Goal: Task Accomplishment & Management: Manage account settings

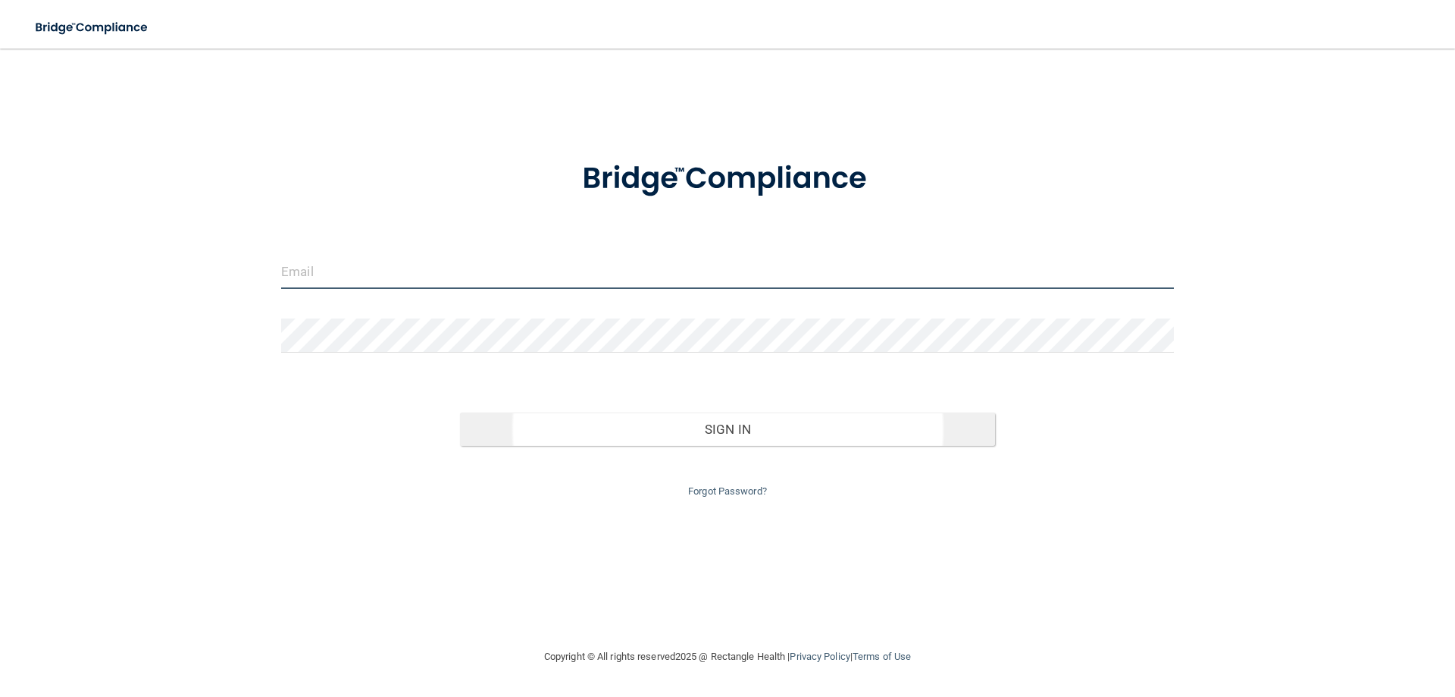
type input "[EMAIL_ADDRESS][DOMAIN_NAME]"
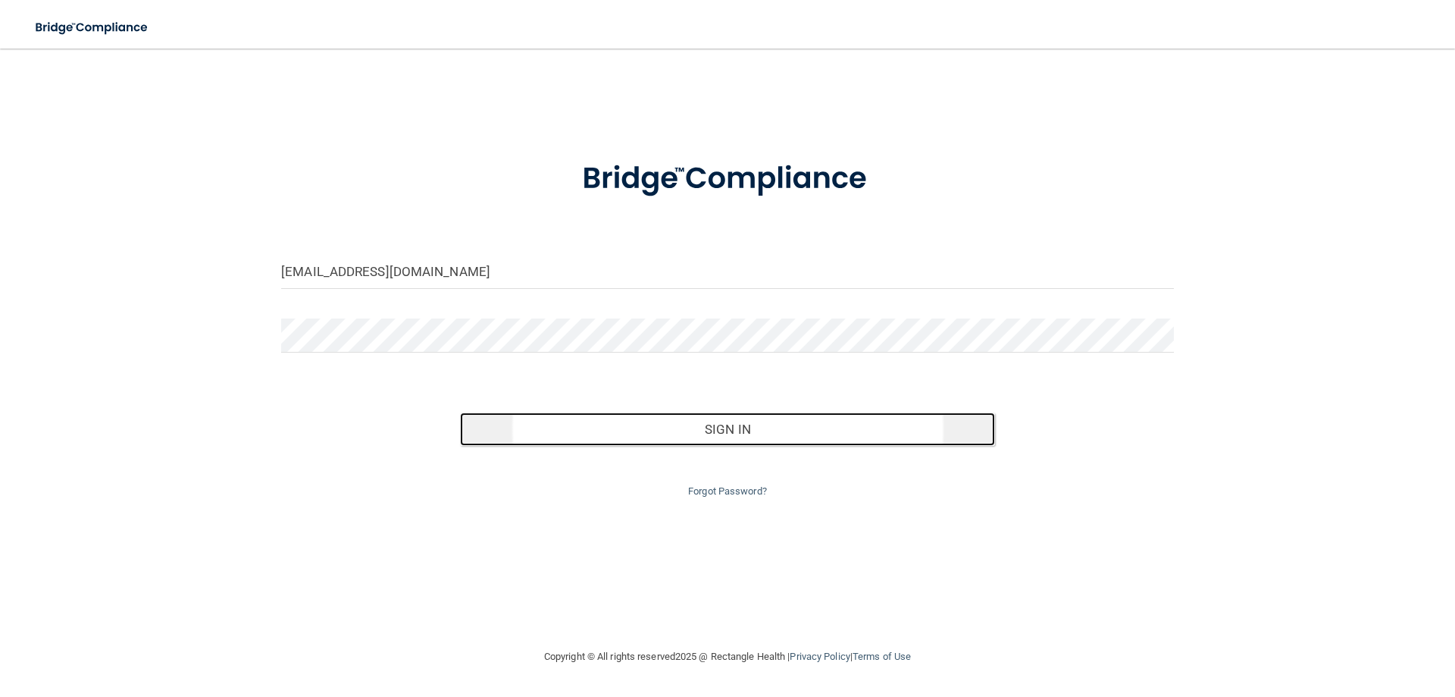
click at [702, 424] on button "Sign In" at bounding box center [728, 428] width 536 height 33
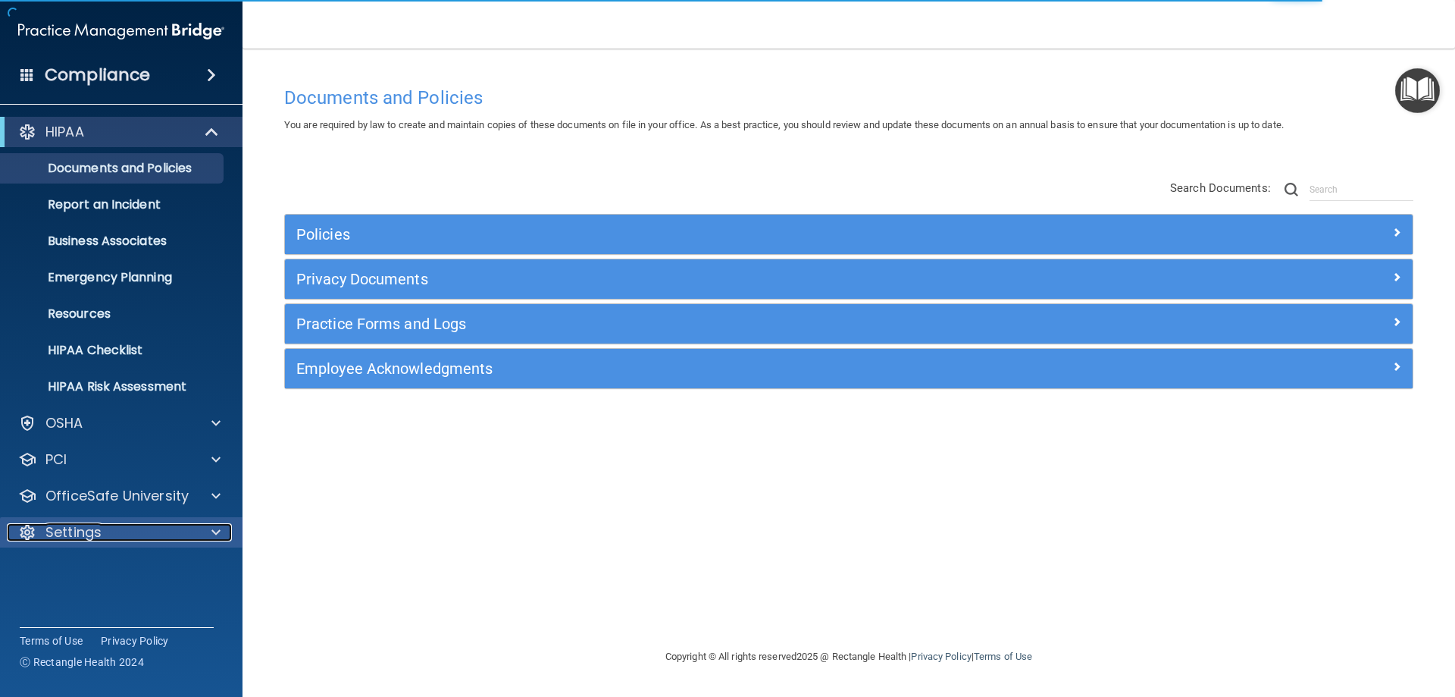
click at [87, 523] on p "Settings" at bounding box center [73, 532] width 56 height 18
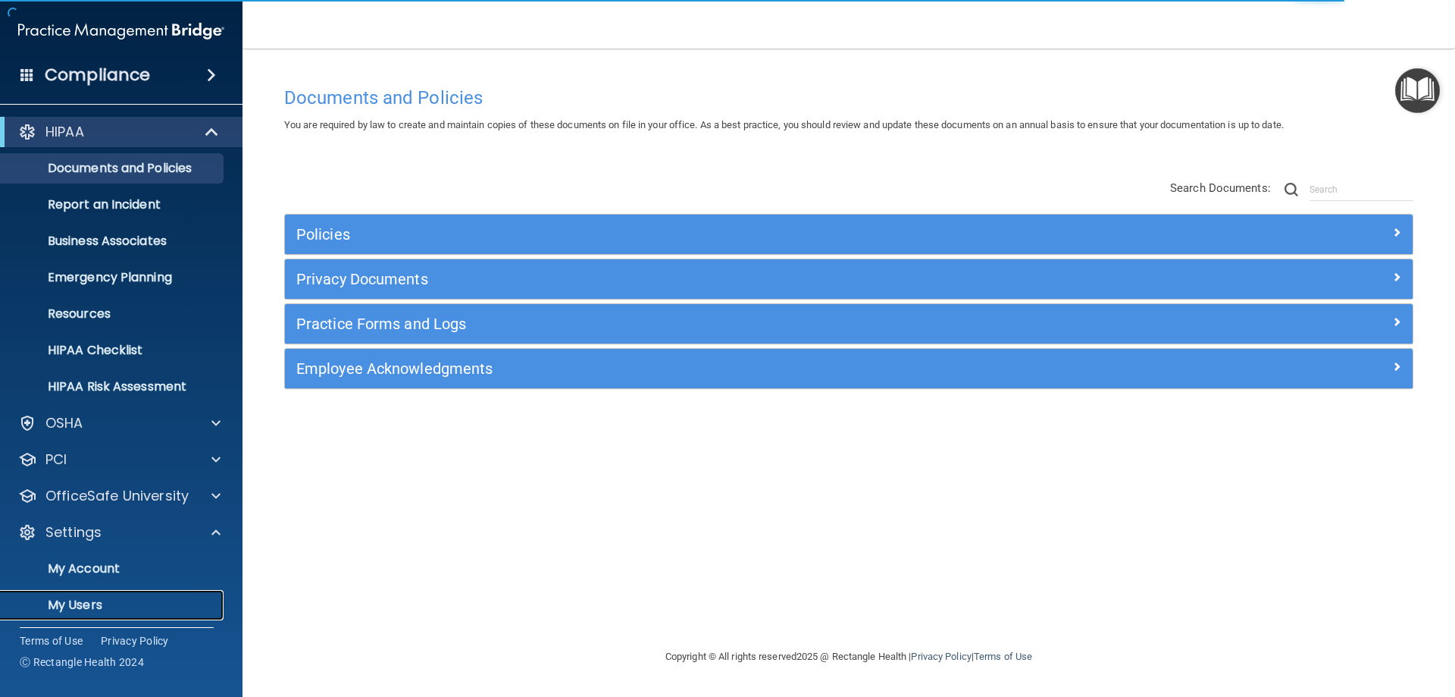
click at [121, 604] on p "My Users" at bounding box center [113, 604] width 207 height 15
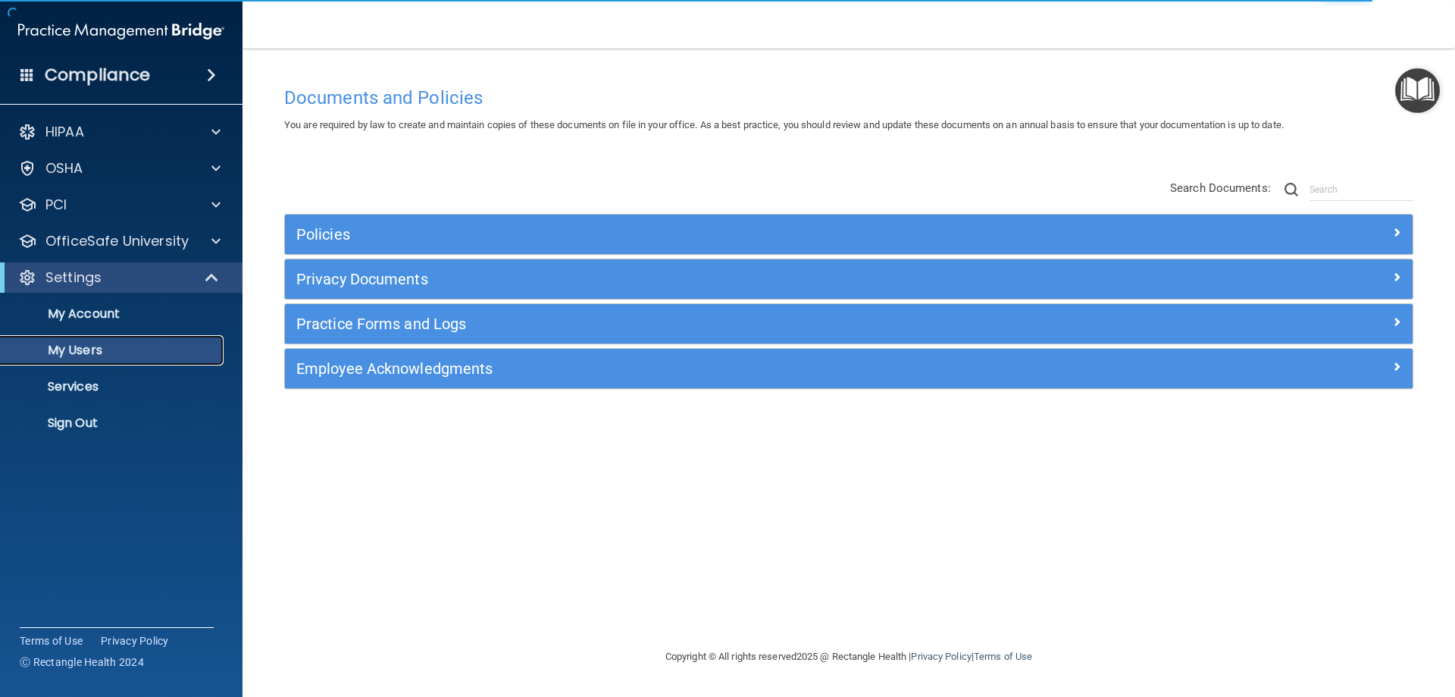
click at [67, 346] on p "My Users" at bounding box center [113, 350] width 207 height 15
select select "20"
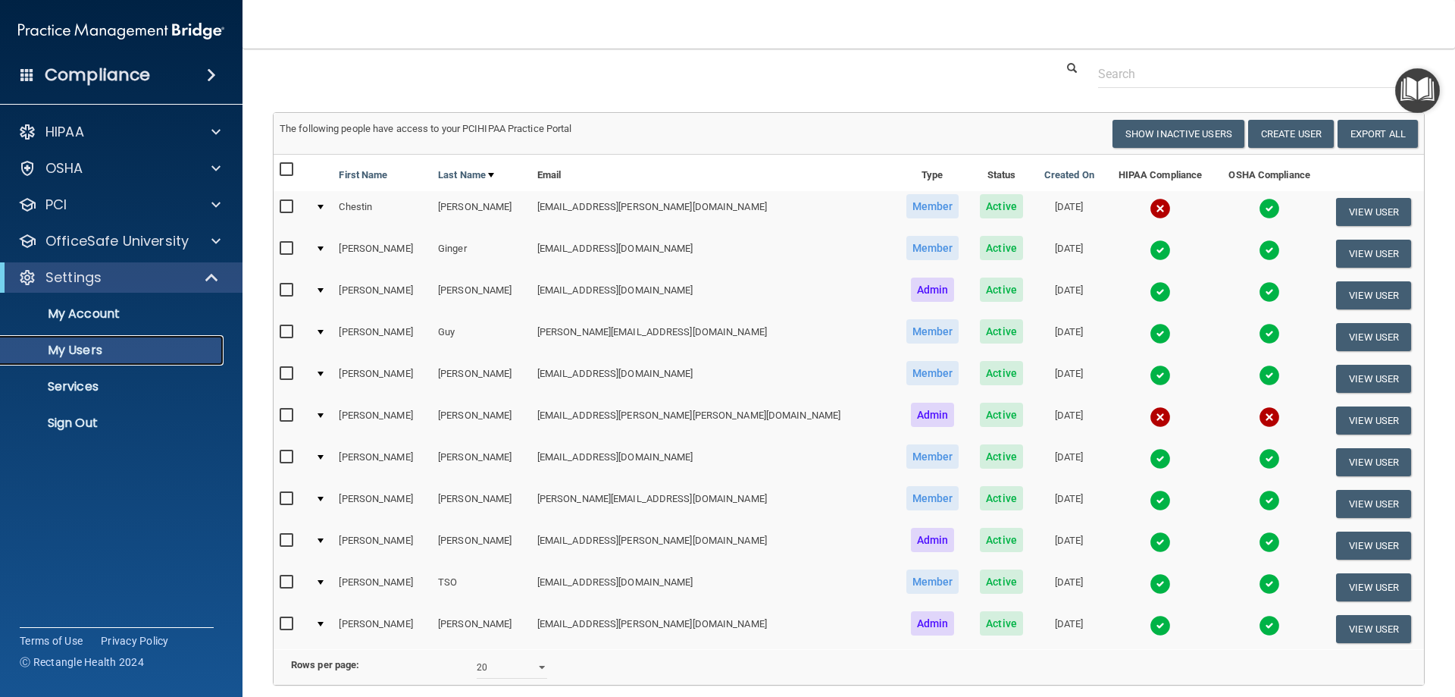
scroll to position [31, 0]
